Goal: Transaction & Acquisition: Purchase product/service

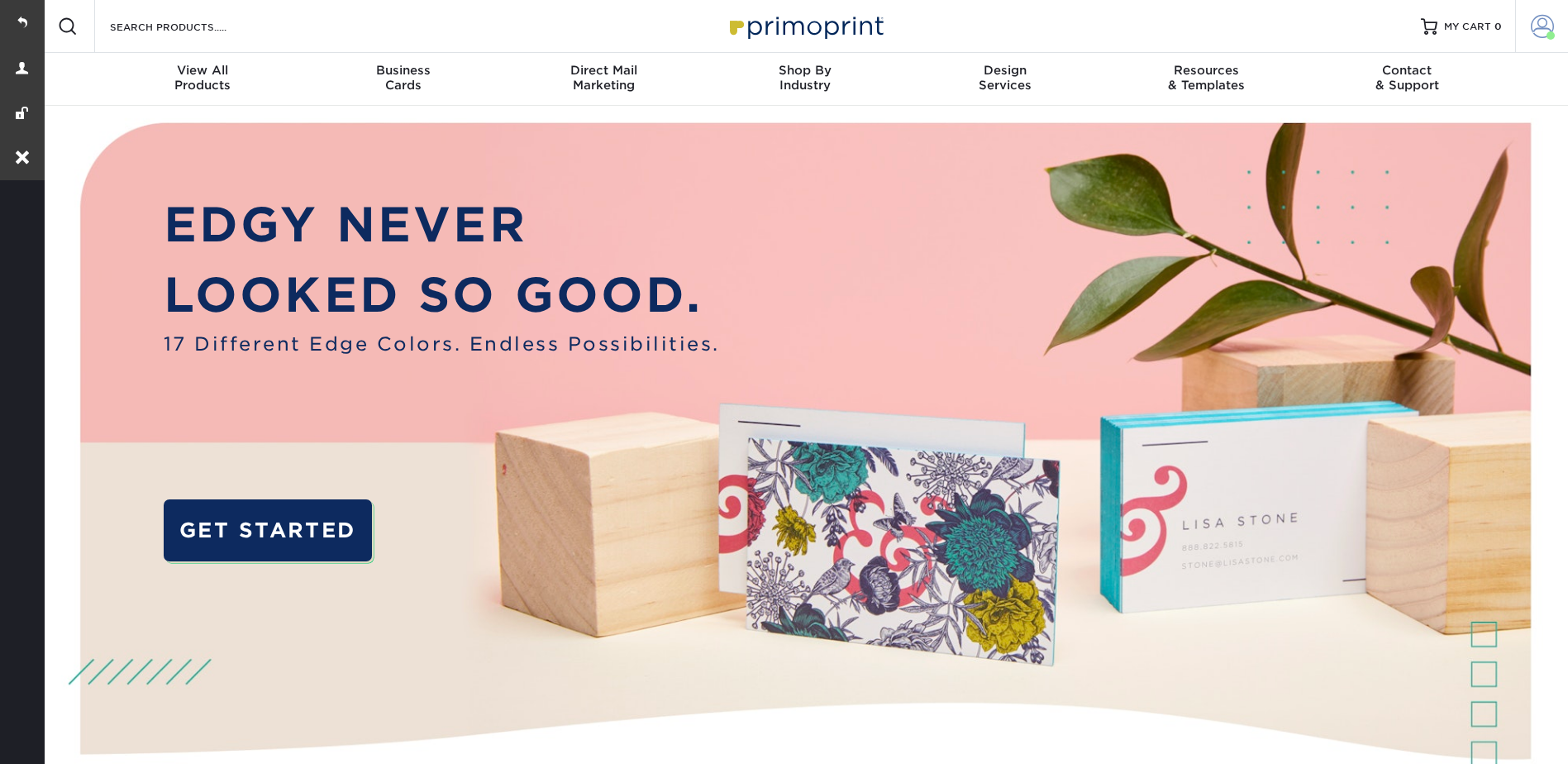
click at [1542, 24] on span at bounding box center [1543, 26] width 24 height 24
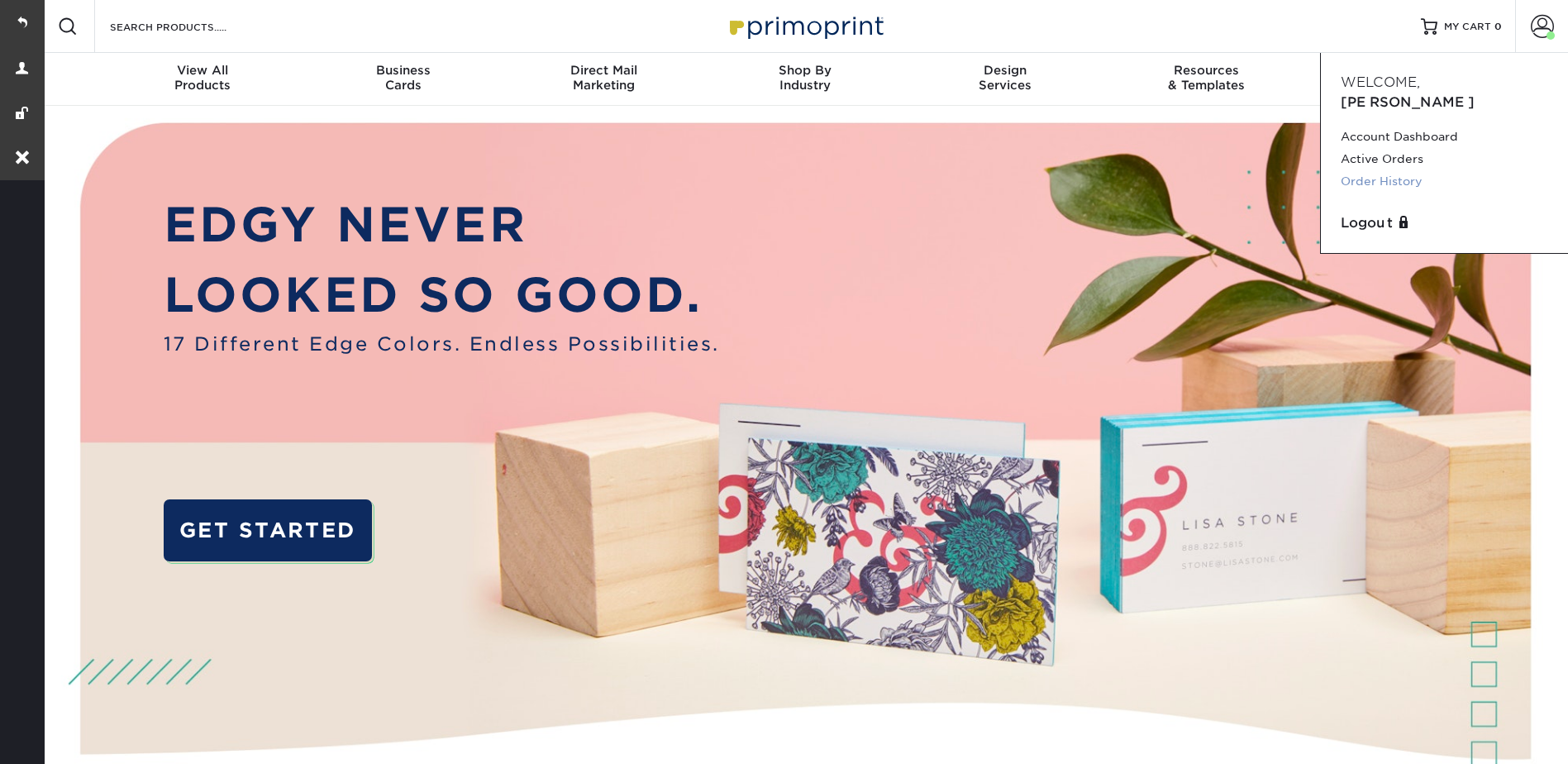
click at [1387, 170] on link "Order History" at bounding box center [1444, 181] width 207 height 23
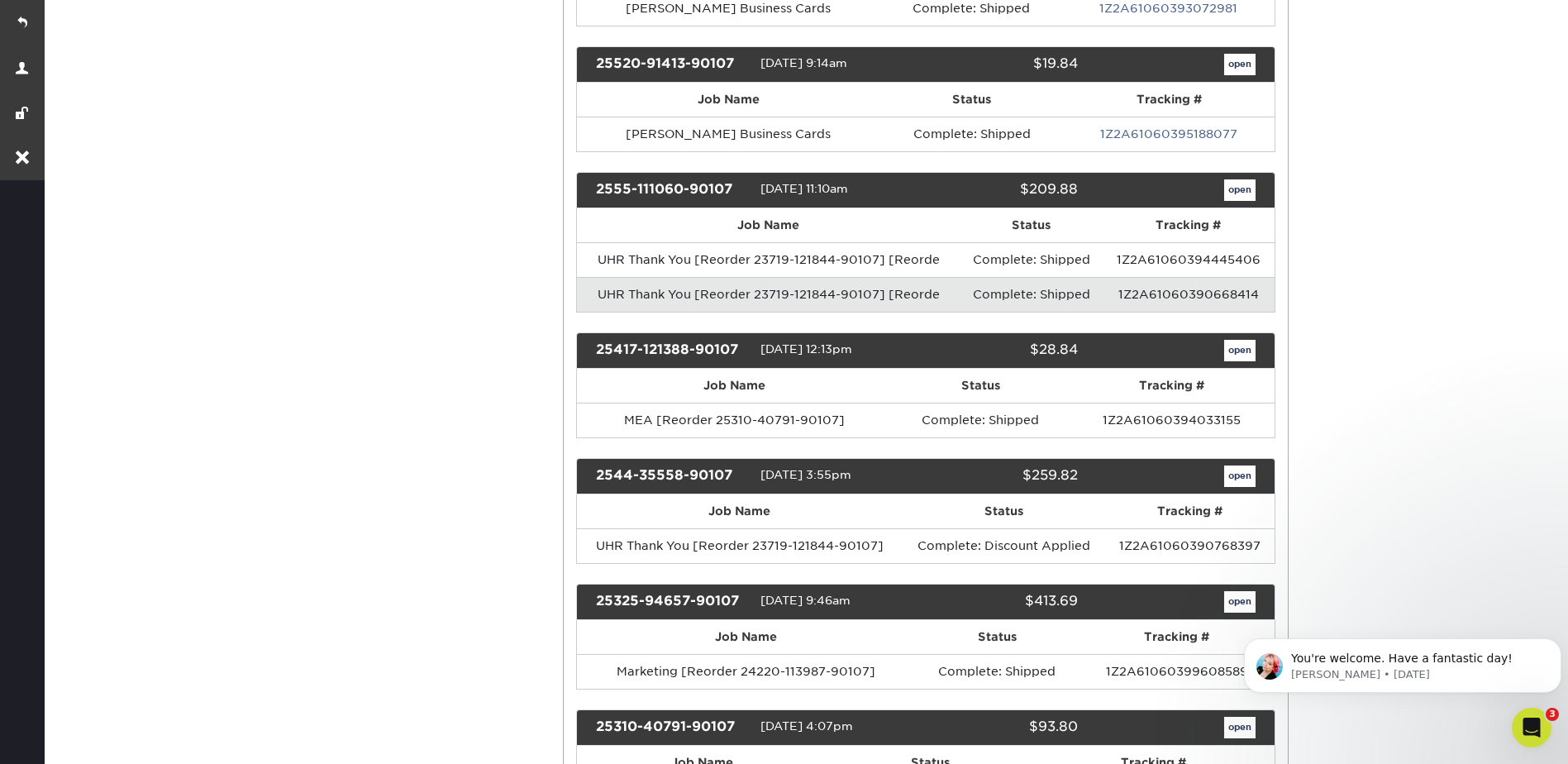
scroll to position [1985, 0]
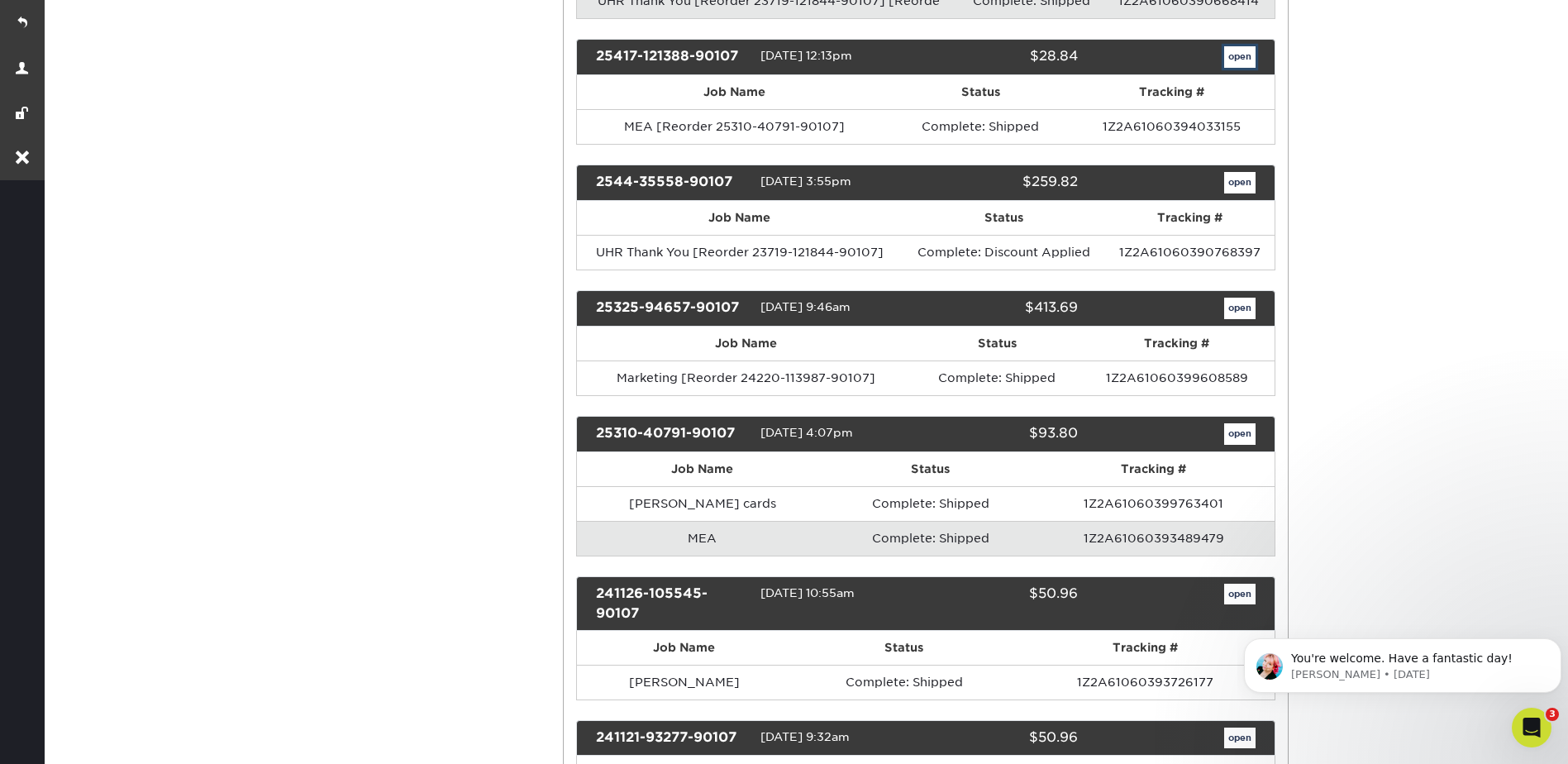
click at [1244, 66] on link "open" at bounding box center [1240, 57] width 32 height 22
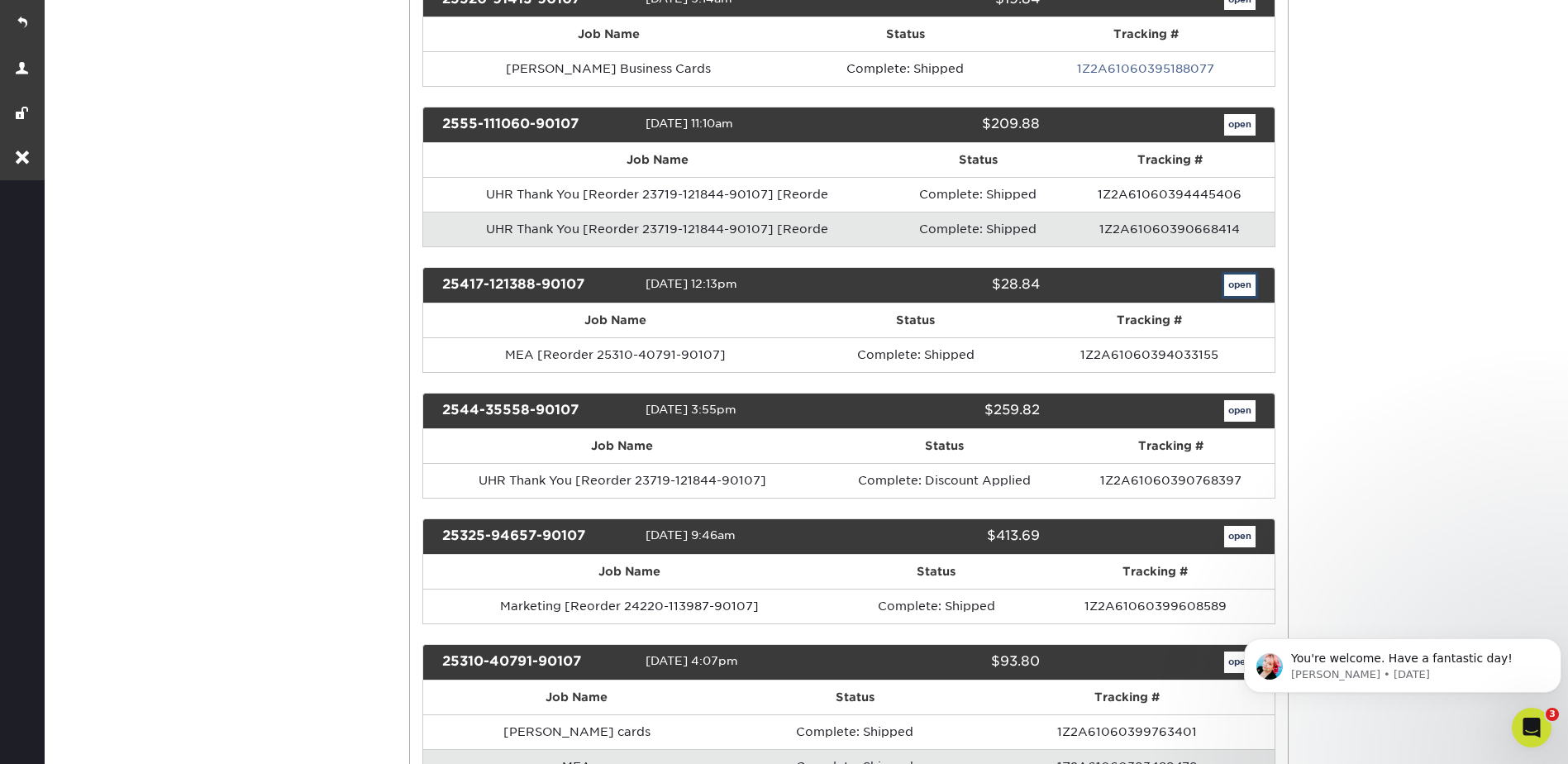
scroll to position [0, 0]
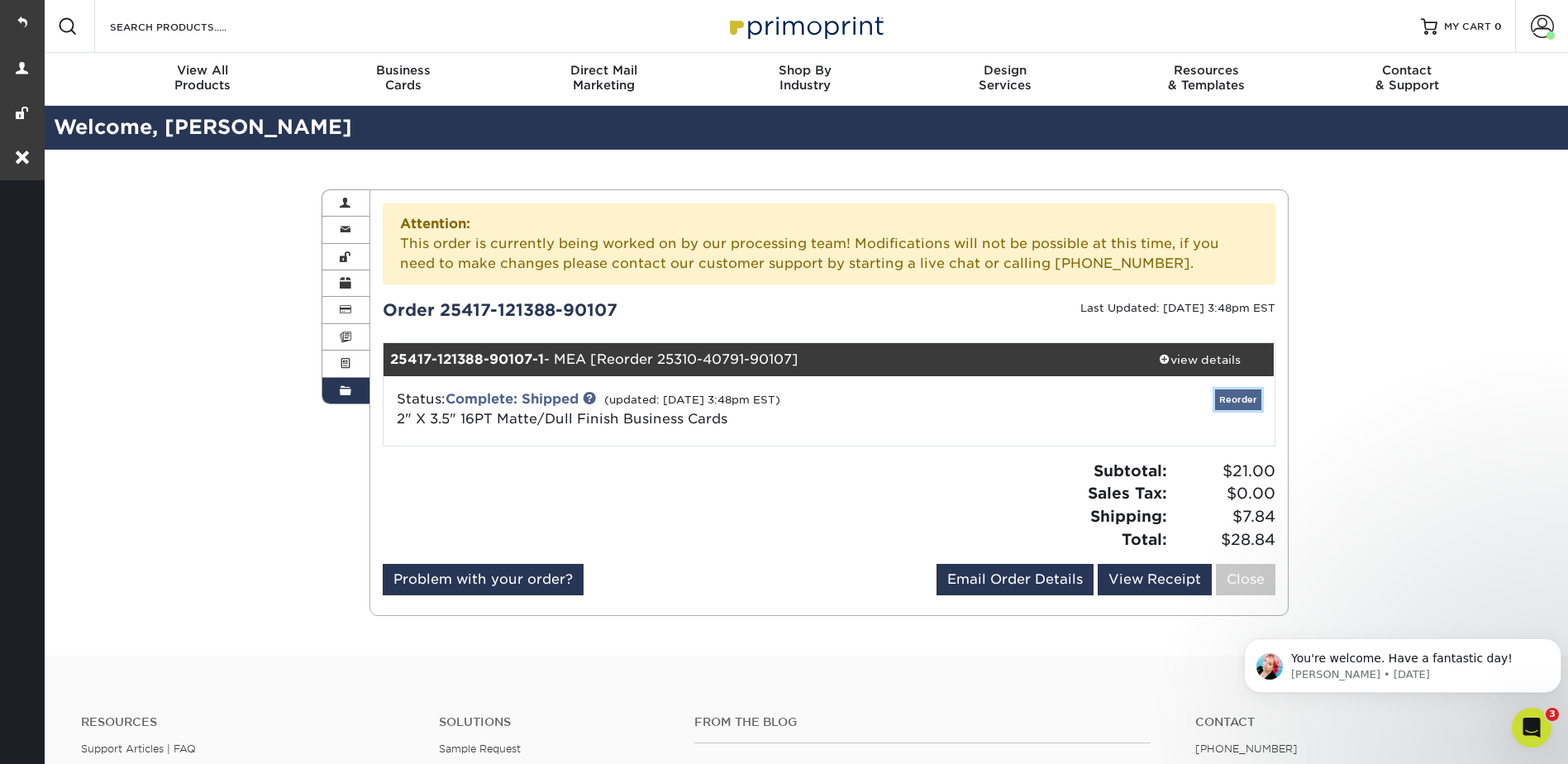
click at [1245, 401] on link "Reorder" at bounding box center [1238, 399] width 46 height 21
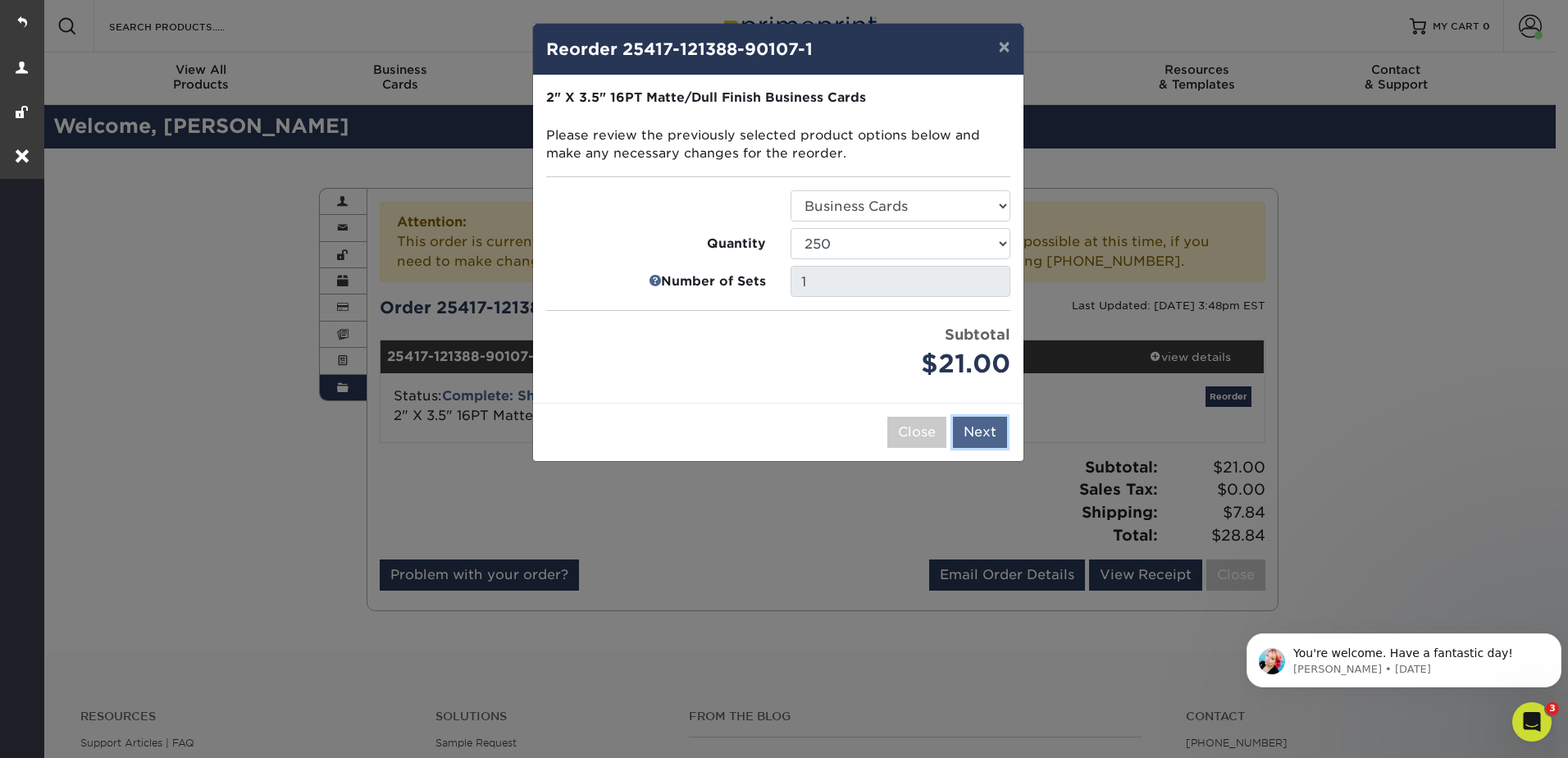
click at [977, 436] on button "Next" at bounding box center [980, 432] width 54 height 31
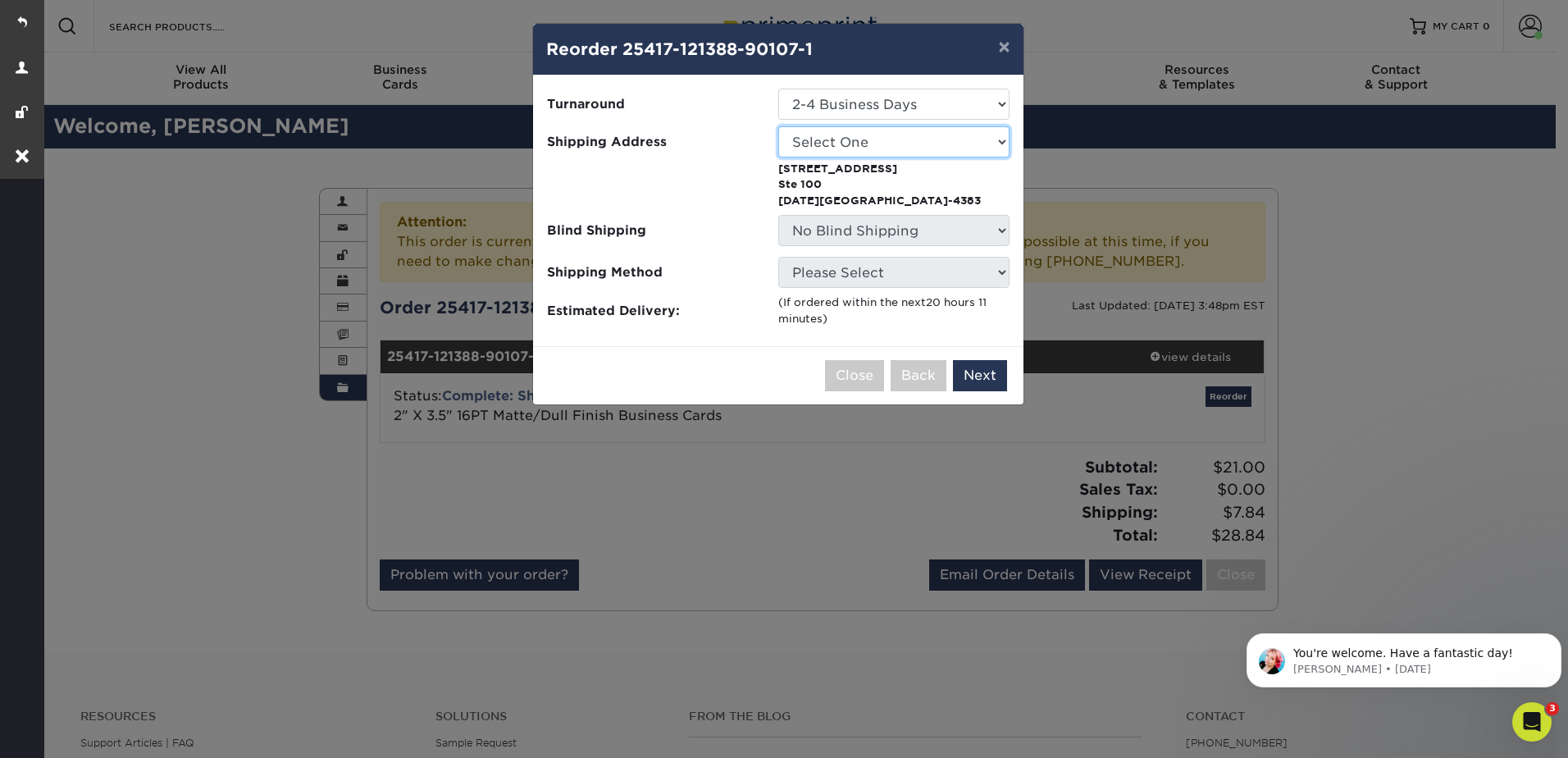
click at [848, 142] on select "Select One Arieux Home Bradley Cole BrianRothermel Brittney Q Chris C Collette …" at bounding box center [894, 142] width 232 height 31
select select "279773"
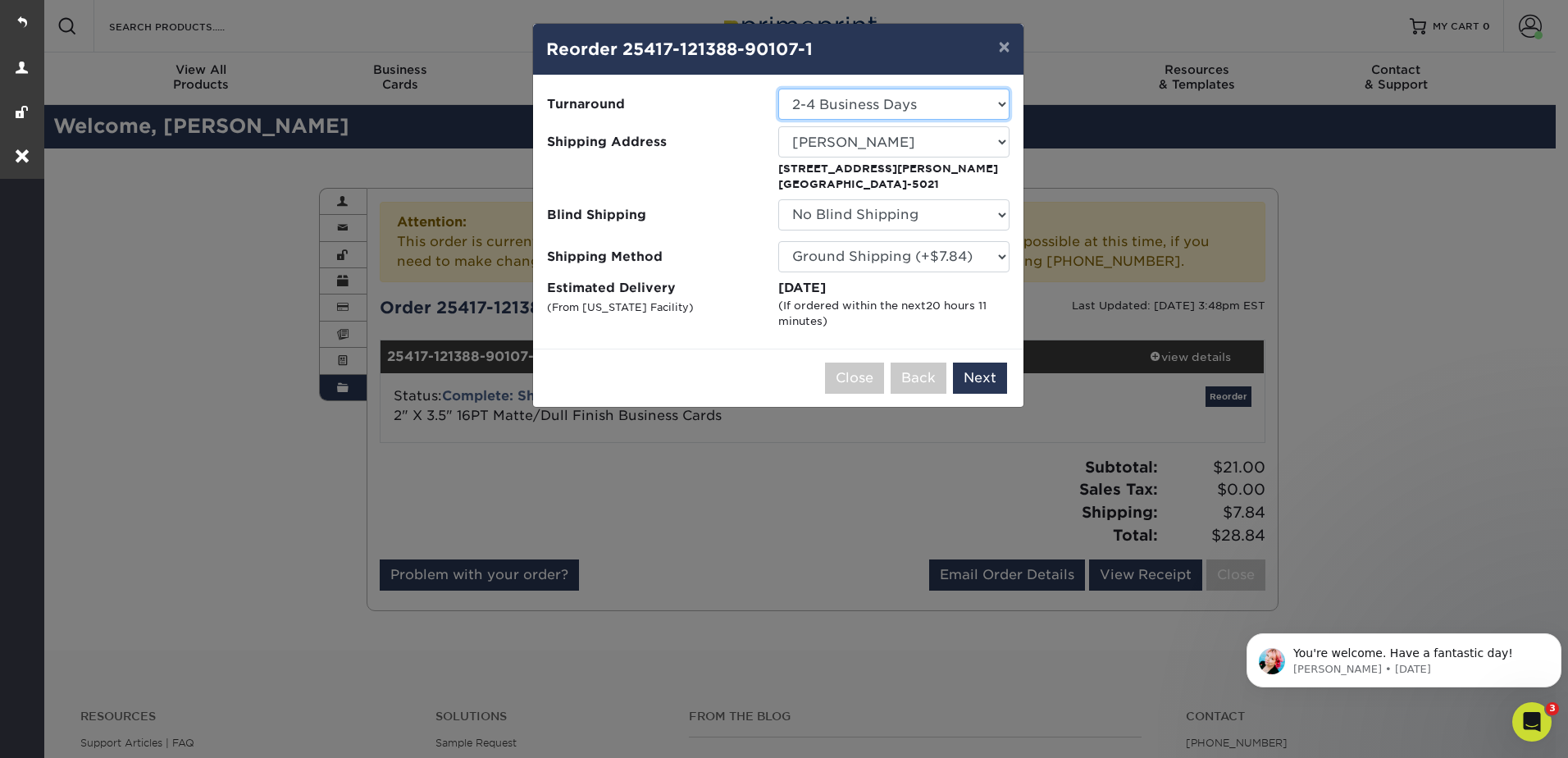
click at [871, 100] on select "Select One 2-4 Business Days 2 Day Next Business Day" at bounding box center [894, 104] width 232 height 31
select select "9fe09f74-13a8-4433-b0c6-7e0e9829344b"
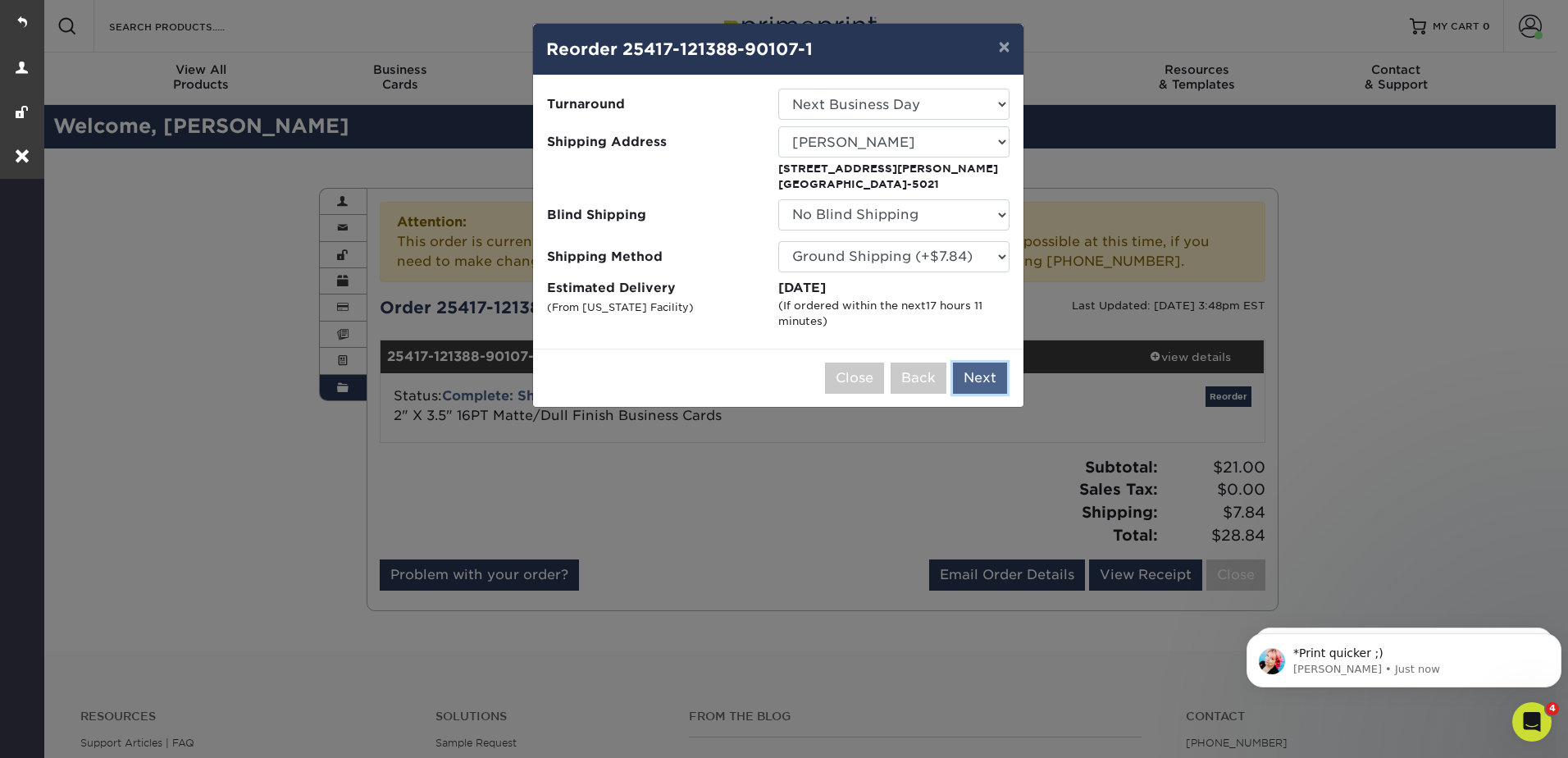
click at [979, 373] on button "Next" at bounding box center [980, 378] width 54 height 31
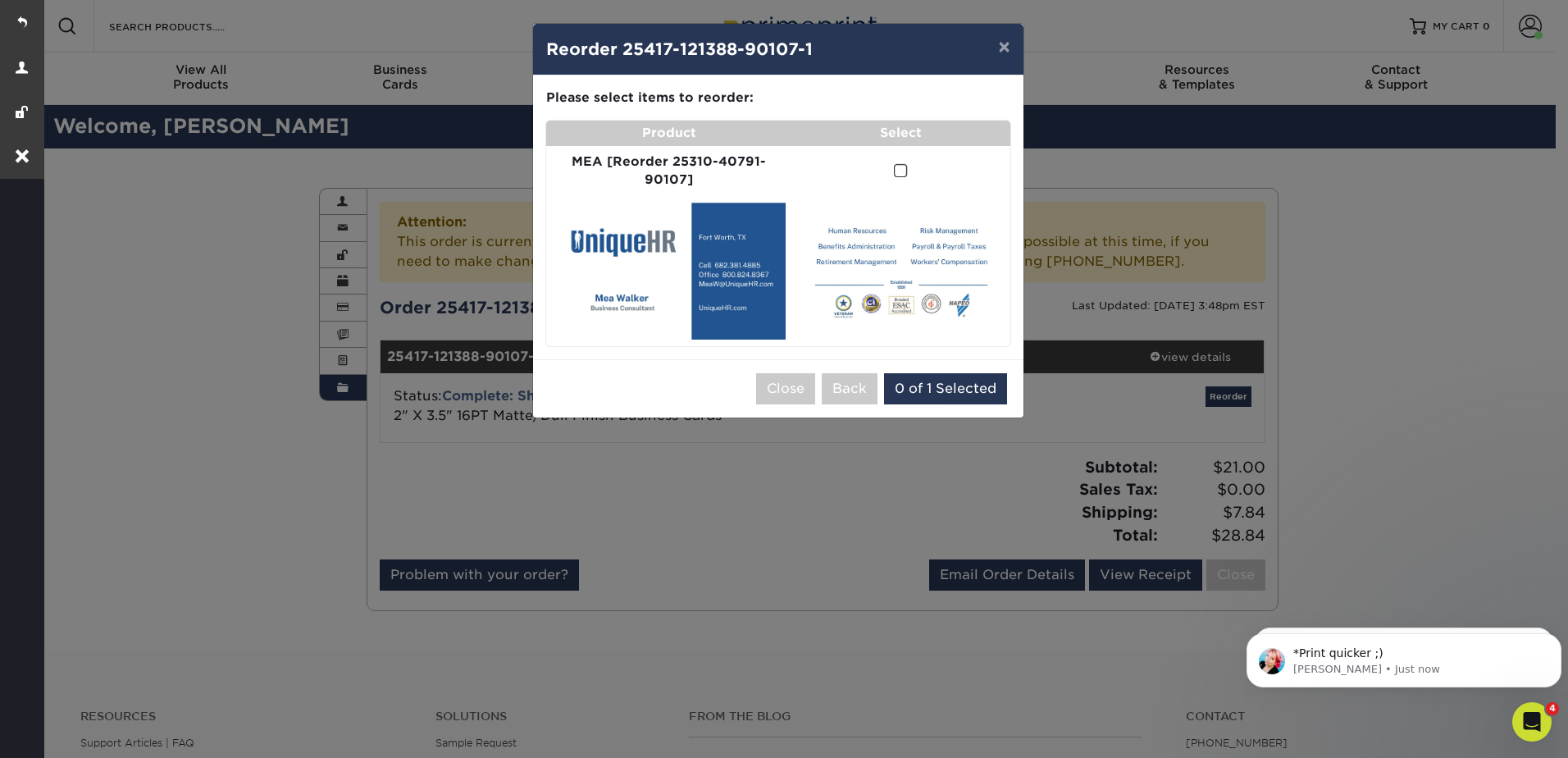
click at [898, 172] on span at bounding box center [901, 171] width 14 height 15
click at [0, 0] on input "checkbox" at bounding box center [0, 0] width 0 height 0
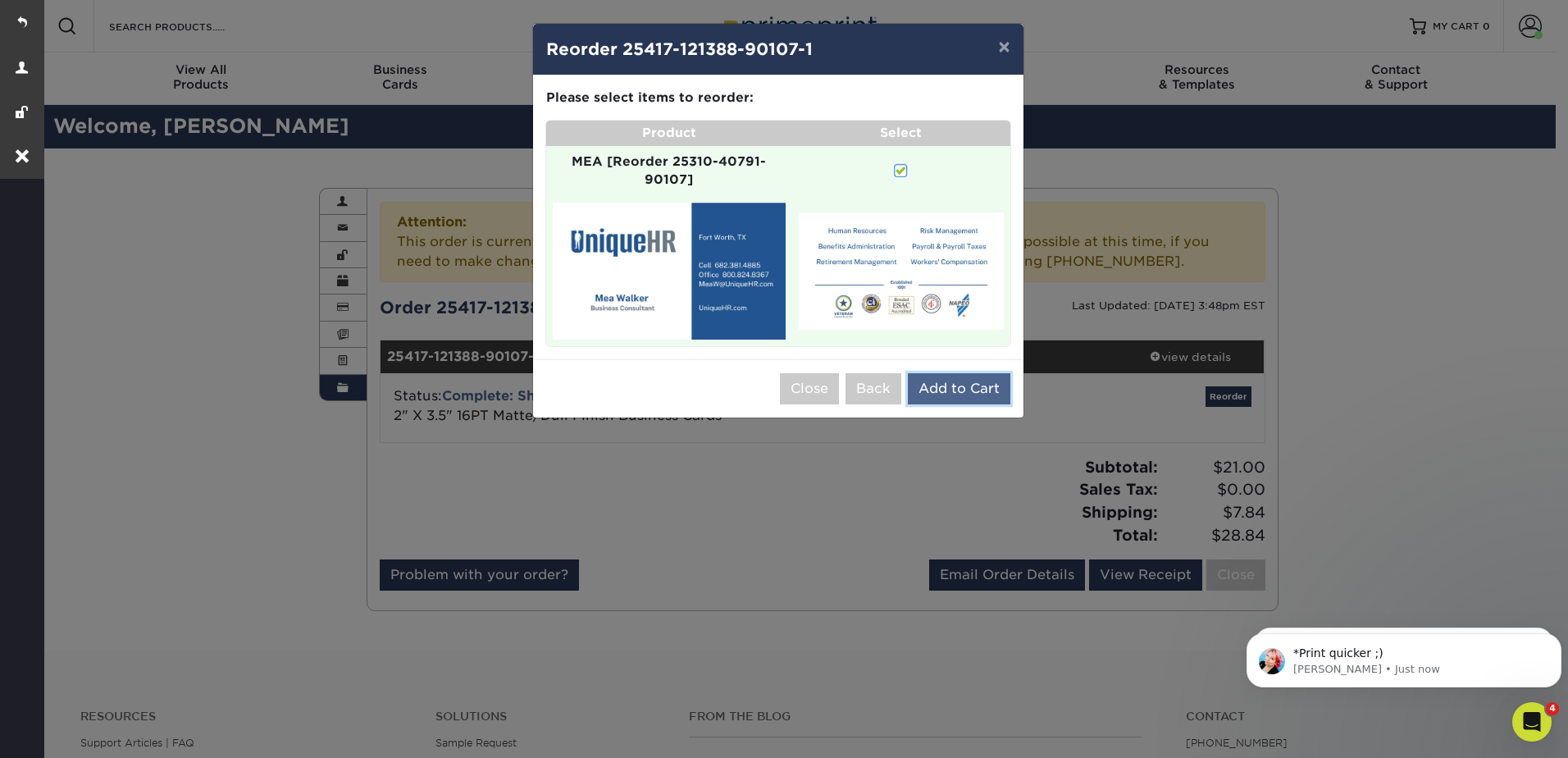
click at [968, 383] on button "Add to Cart" at bounding box center [959, 389] width 102 height 31
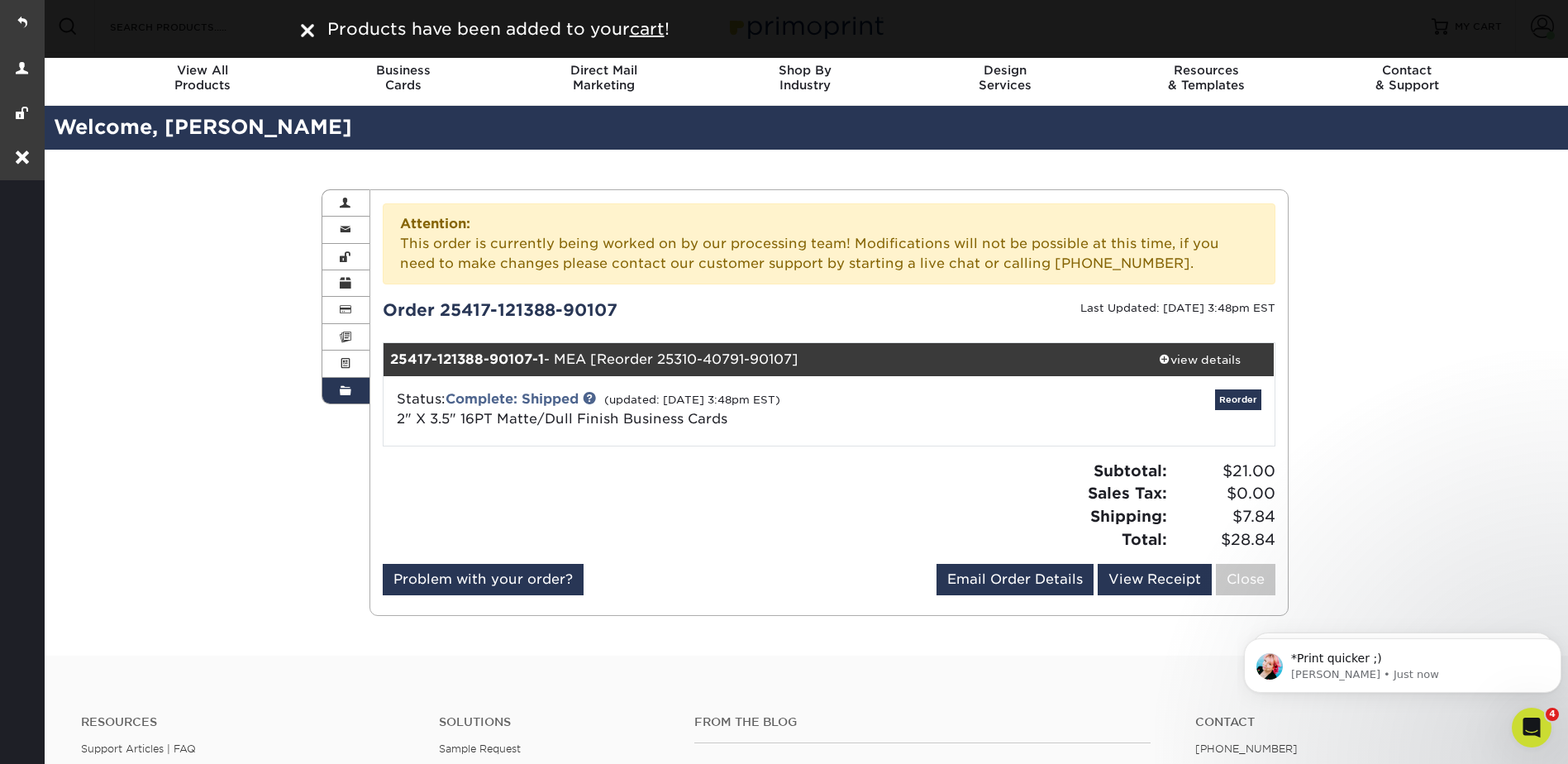
click at [1394, 445] on div "Order History Account Overview Contact Information Change Password Address Book…" at bounding box center [805, 402] width 1527 height 506
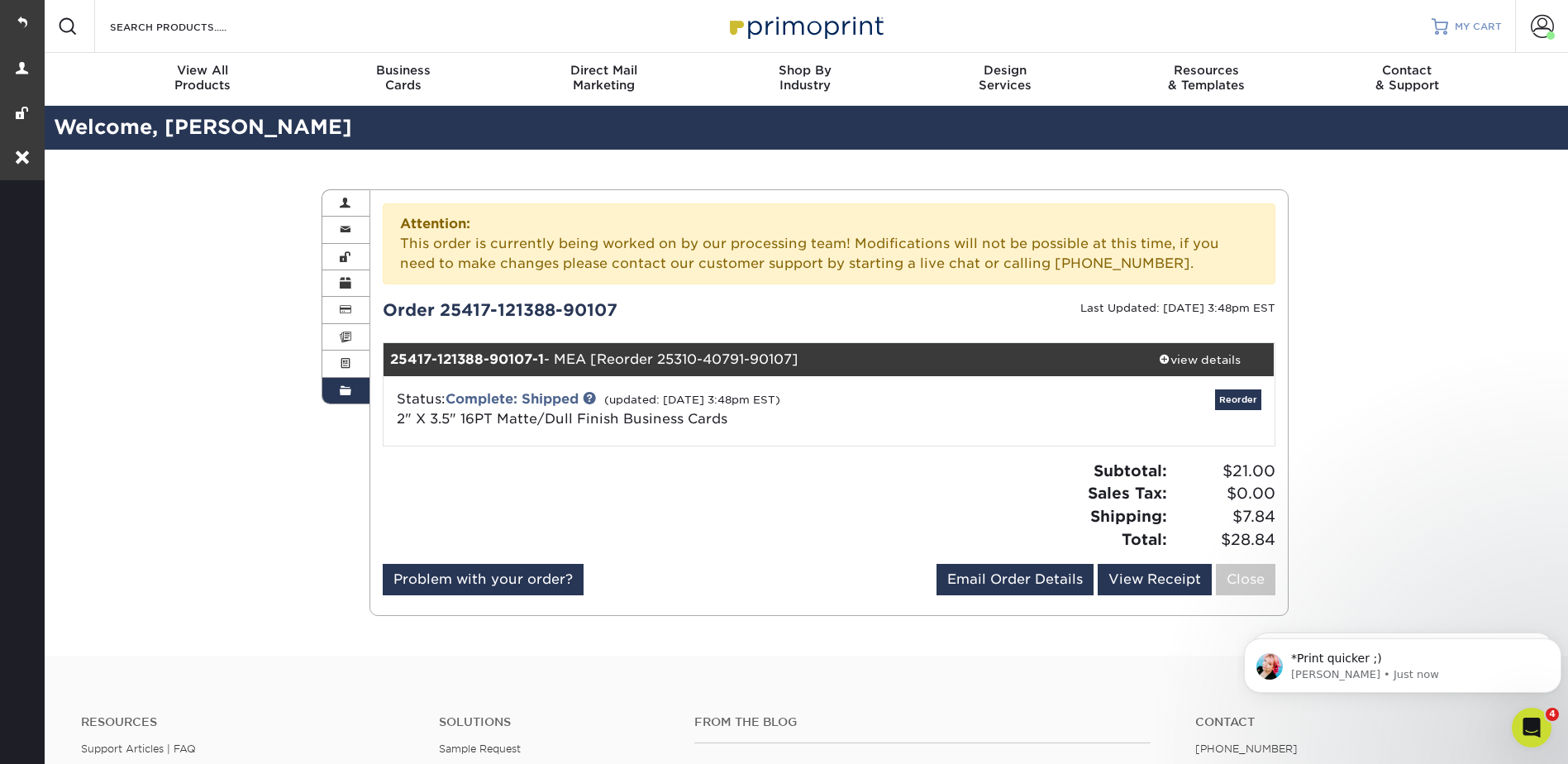
click at [1449, 12] on link "MY CART" at bounding box center [1468, 26] width 71 height 53
click at [1452, 23] on link "MY CART" at bounding box center [1468, 26] width 71 height 53
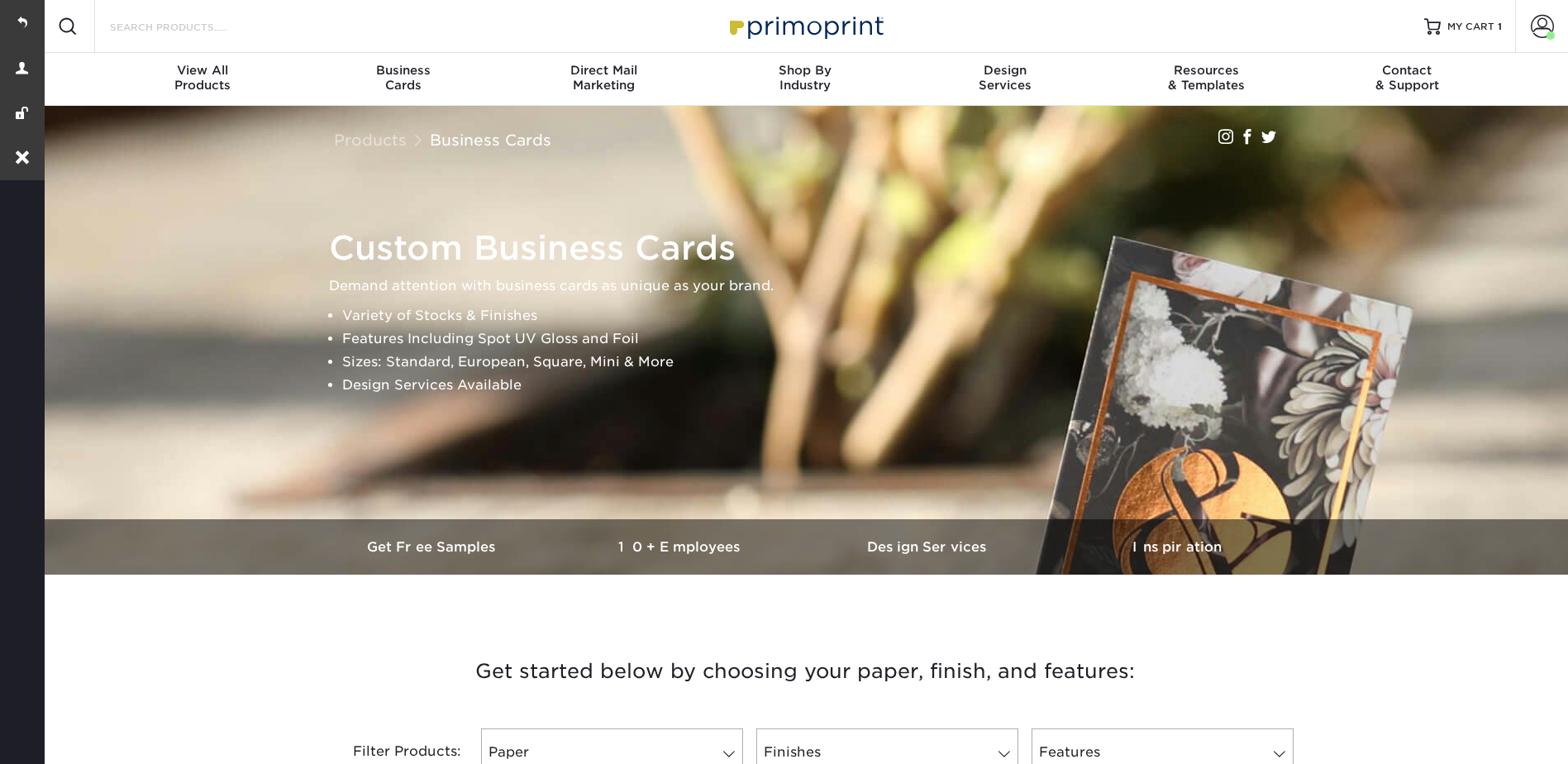
click at [213, 32] on input "Search Products" at bounding box center [189, 26] width 161 height 20
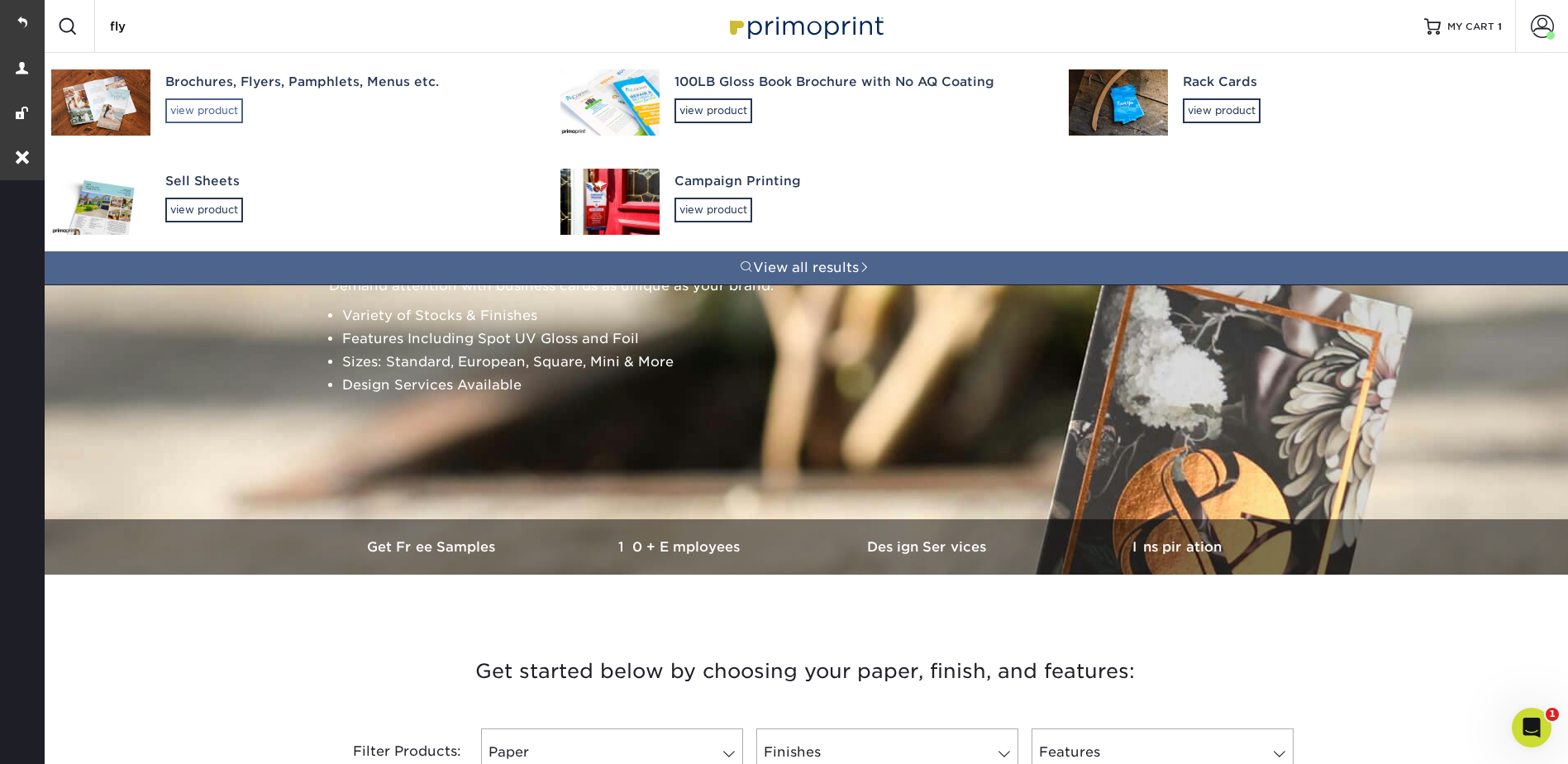
type input "fly"
click at [208, 100] on div "view product" at bounding box center [204, 110] width 78 height 24
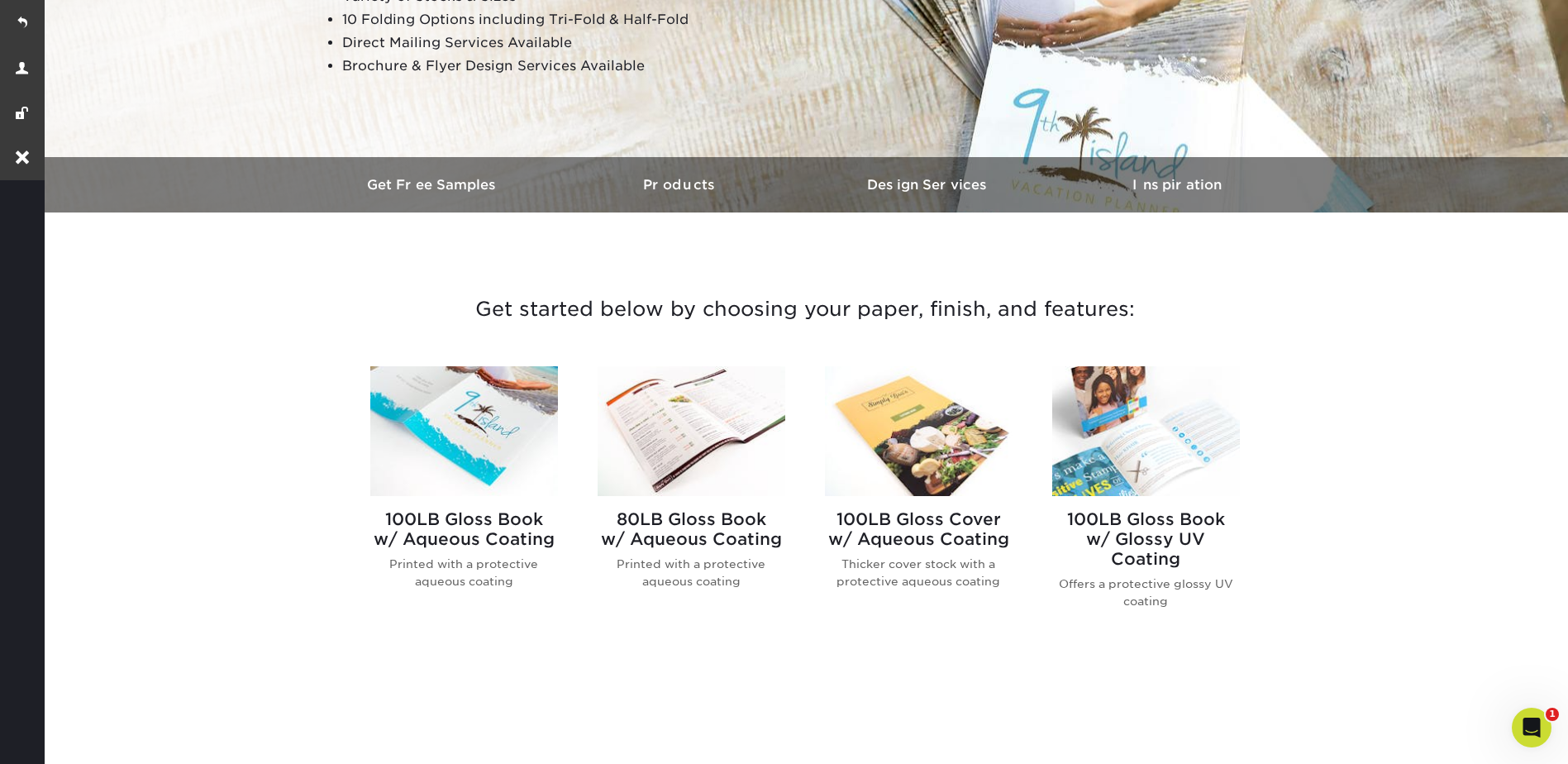
scroll to position [496, 0]
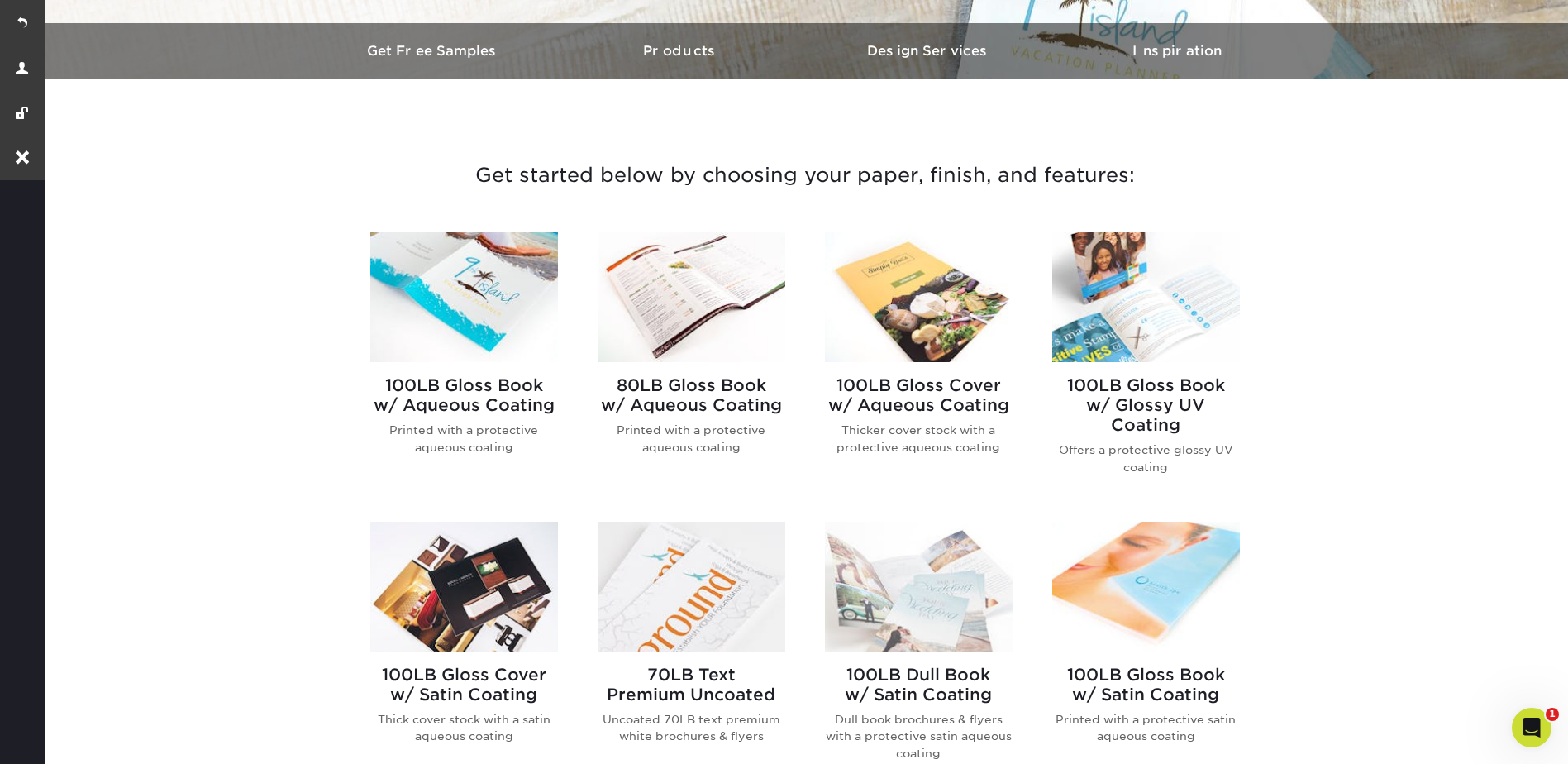
click at [936, 304] on img at bounding box center [918, 297] width 187 height 129
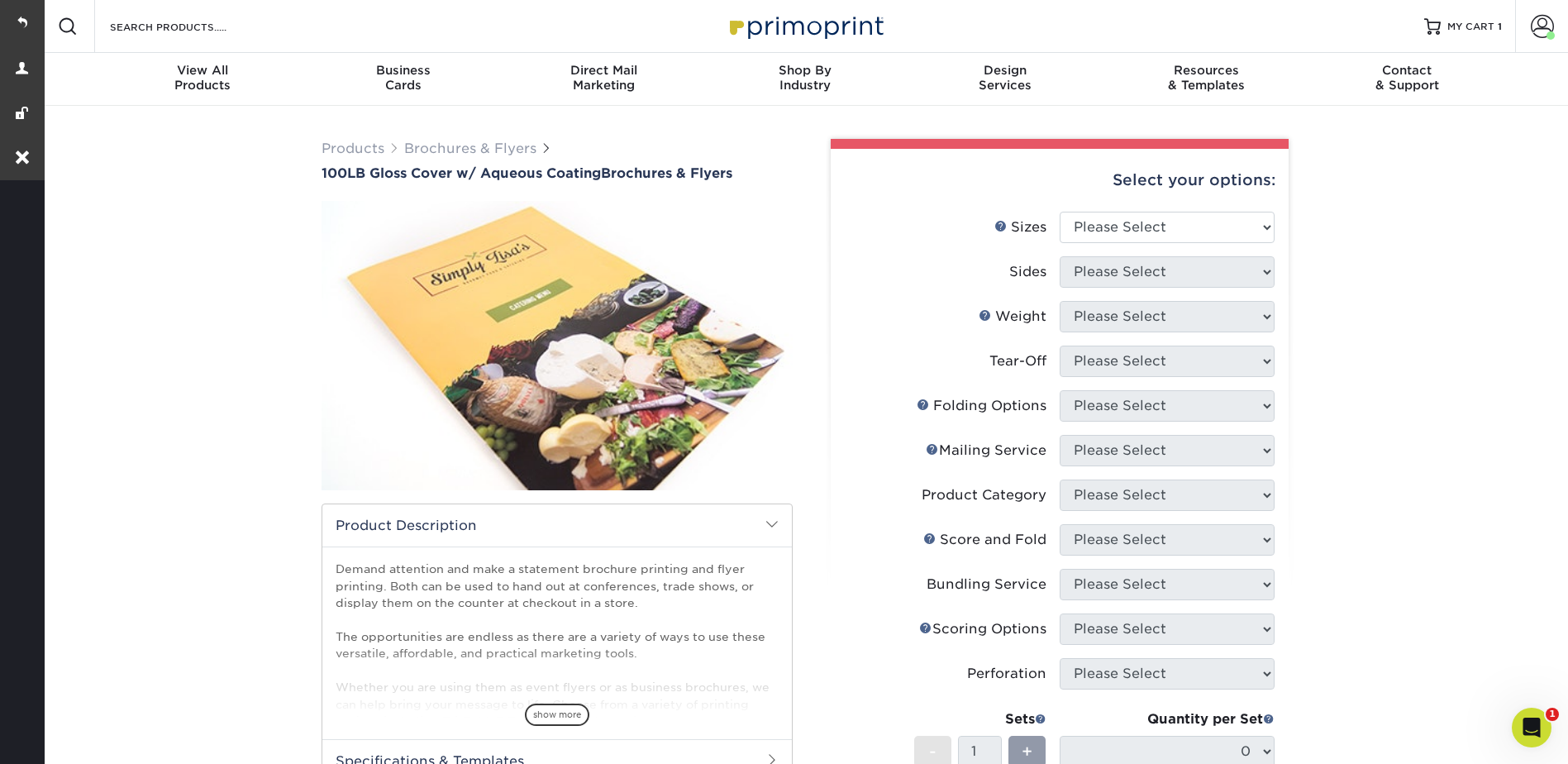
click at [523, 300] on img at bounding box center [556, 346] width 471 height 326
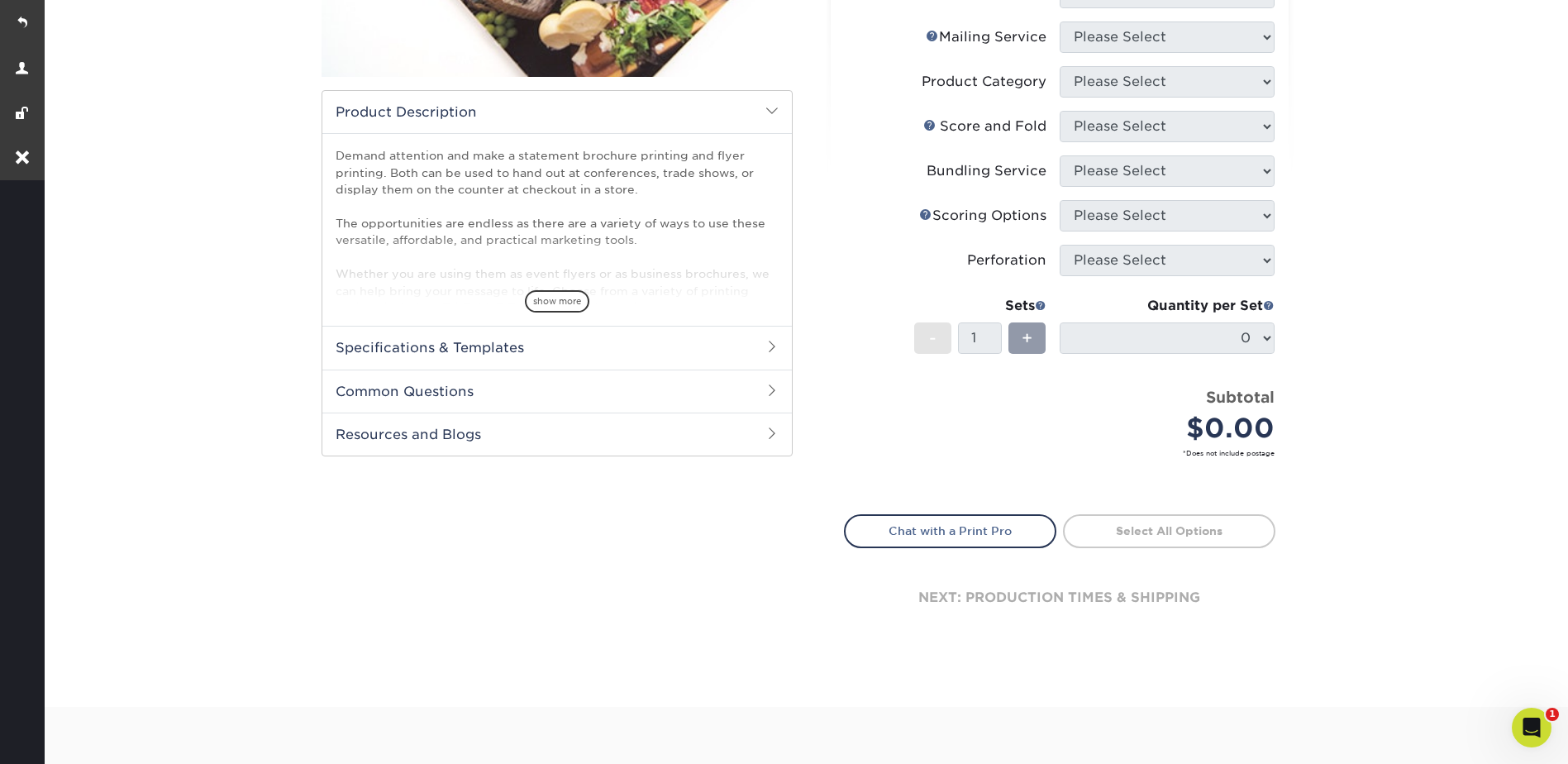
scroll to position [166, 0]
